Goal: Find specific page/section: Find specific page/section

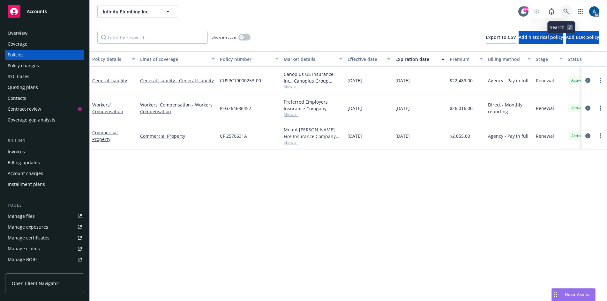
click at [564, 10] on icon at bounding box center [567, 12] width 6 height 6
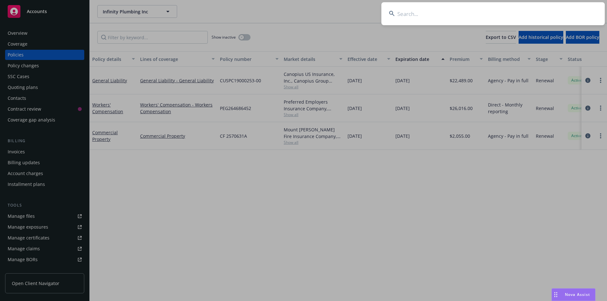
click at [429, 16] on input at bounding box center [494, 13] width 224 height 23
type input "b"
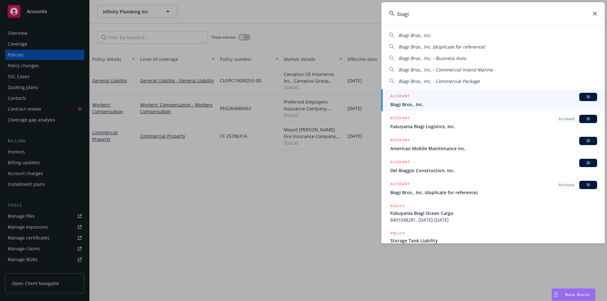
type input "biagi"
click at [536, 102] on span "Biagi Bros., Inc." at bounding box center [494, 104] width 207 height 7
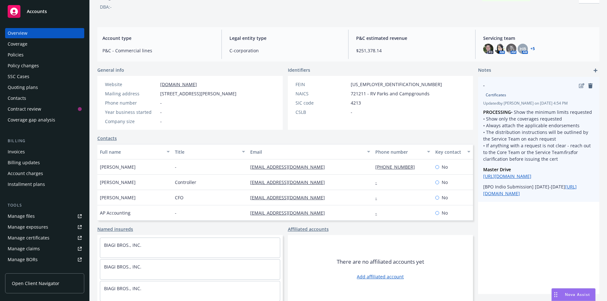
scroll to position [42, 0]
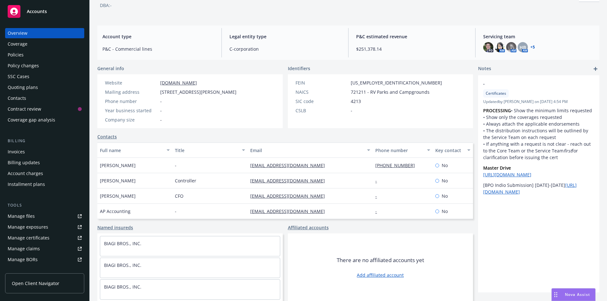
click at [25, 46] on div "Coverage" at bounding box center [18, 44] width 20 height 10
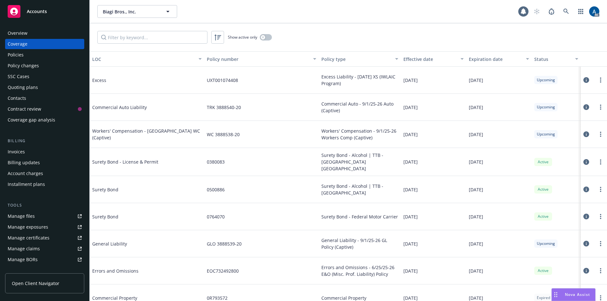
click at [22, 53] on div "Policies" at bounding box center [16, 55] width 16 height 10
